Goal: Communication & Community: Answer question/provide support

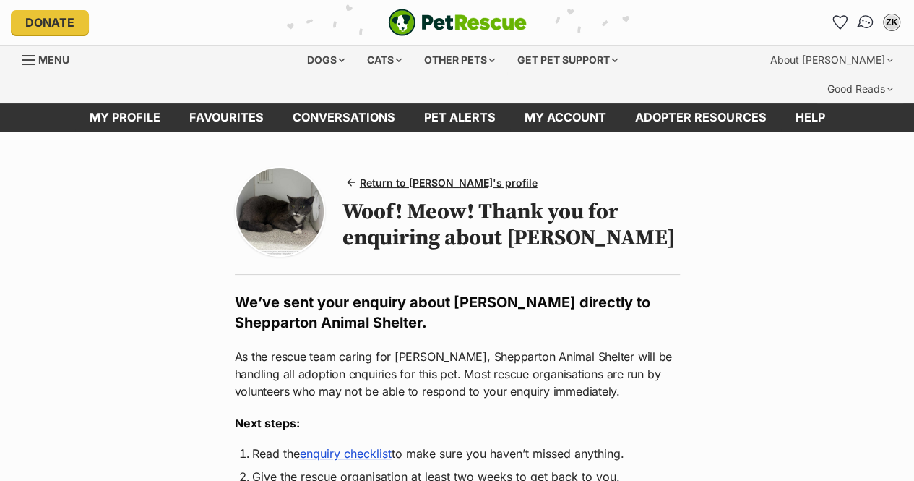
click at [861, 21] on img "Conversations" at bounding box center [866, 22] width 20 height 19
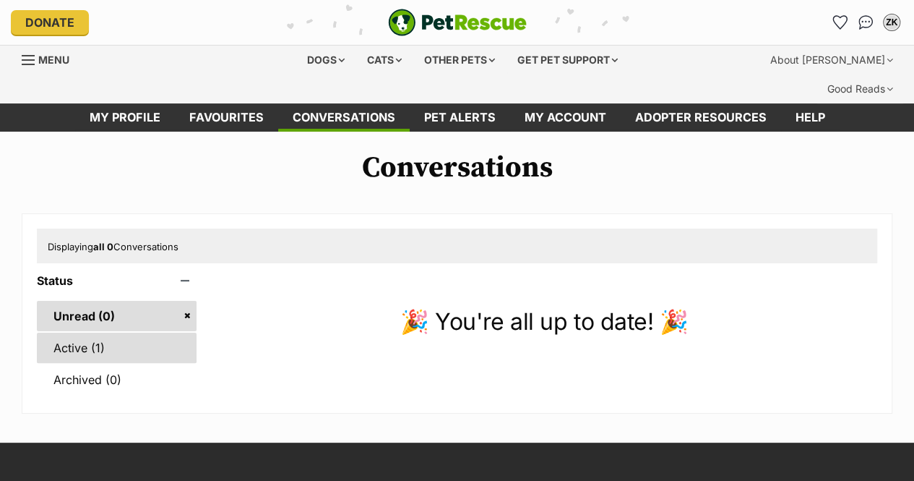
click at [87, 332] on link "Active (1)" at bounding box center [117, 347] width 160 height 30
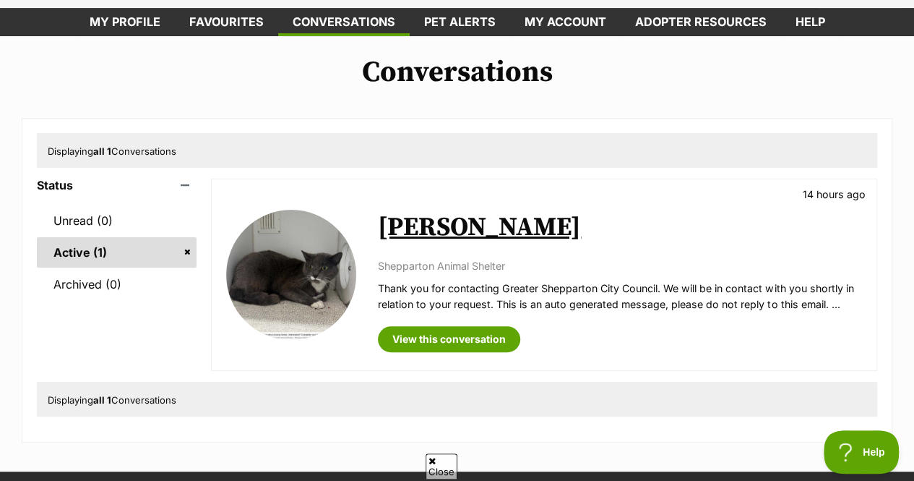
scroll to position [97, 0]
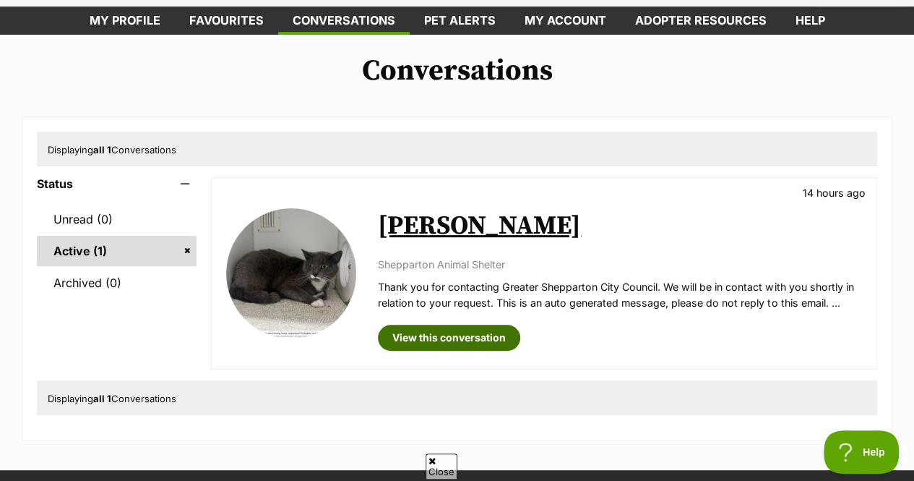
click at [471, 325] on link "View this conversation" at bounding box center [449, 338] width 142 height 26
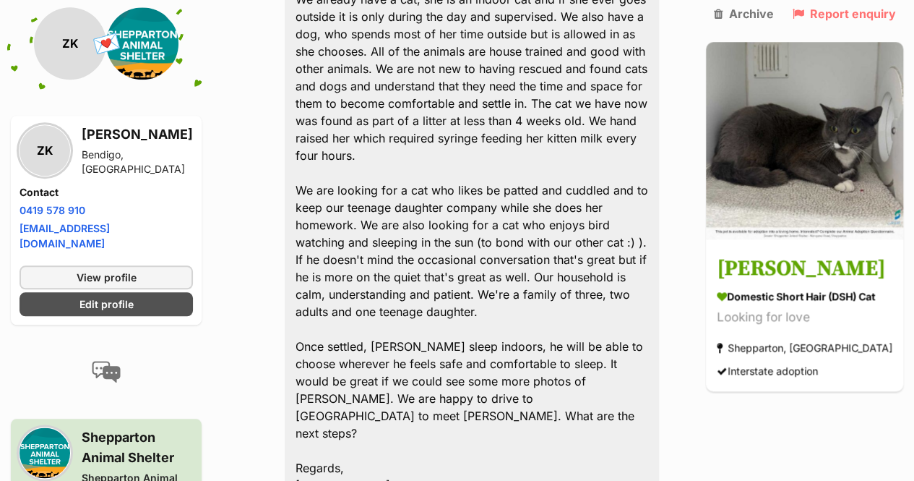
scroll to position [612, 0]
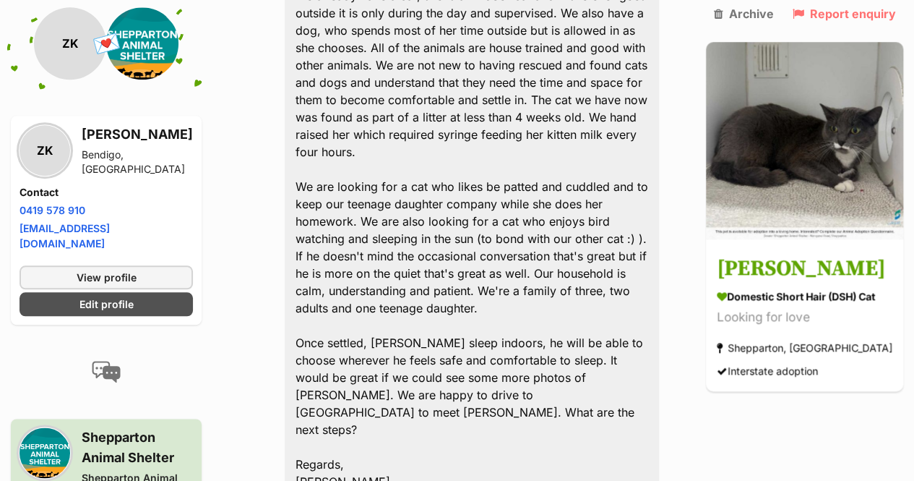
click at [55, 437] on img at bounding box center [45, 452] width 51 height 51
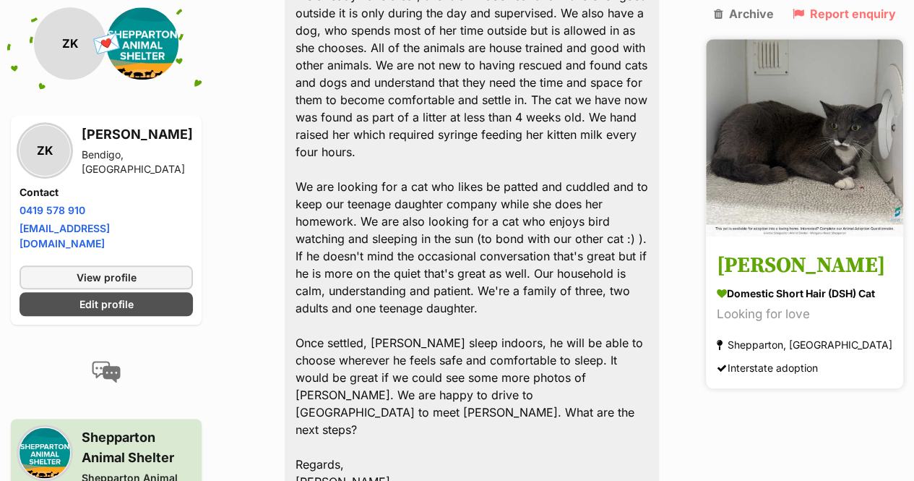
click at [828, 202] on img at bounding box center [804, 137] width 197 height 197
